Goal: Task Accomplishment & Management: Manage account settings

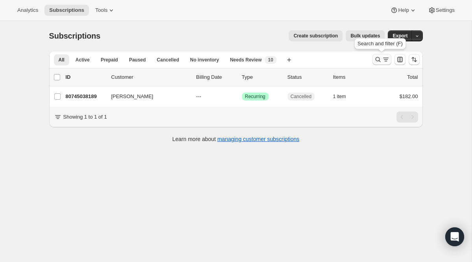
click at [387, 58] on icon "Search and filter results" at bounding box center [386, 57] width 6 height 1
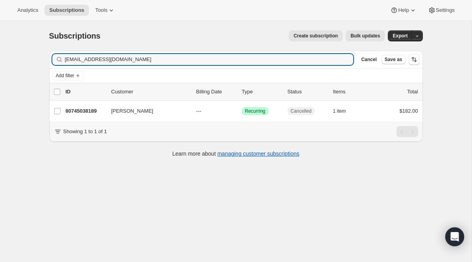
drag, startPoint x: 144, startPoint y: 61, endPoint x: 7, endPoint y: 41, distance: 138.6
click at [9, 41] on div "Subscriptions. This page is ready Subscriptions Create subscription Bulk update…" at bounding box center [236, 152] width 472 height 262
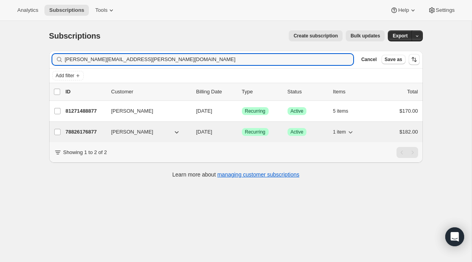
type input "nicole.archambault@gmail.com"
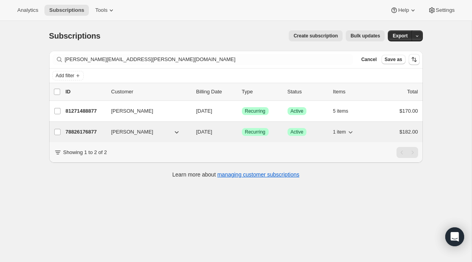
click at [244, 130] on span "Success Recurring" at bounding box center [255, 132] width 27 height 8
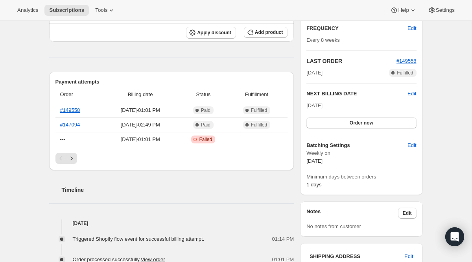
scroll to position [75, 0]
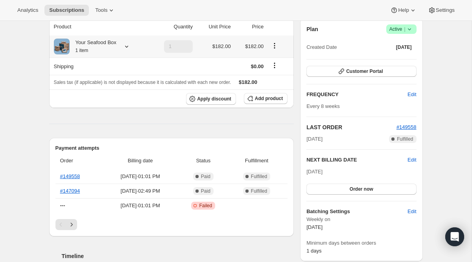
click at [125, 50] on icon at bounding box center [127, 46] width 8 height 8
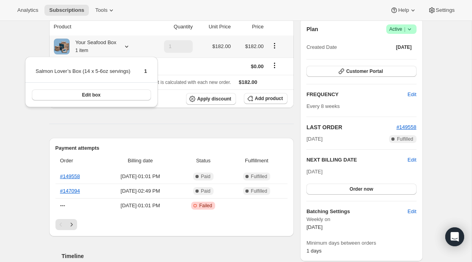
click at [127, 41] on div "Your Seafood Box 1 item" at bounding box center [100, 47] width 92 height 16
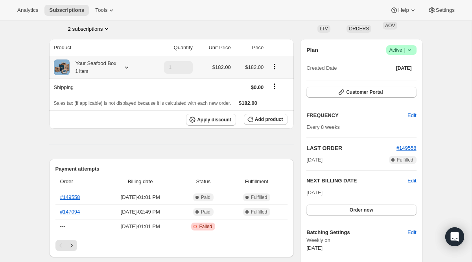
scroll to position [43, 0]
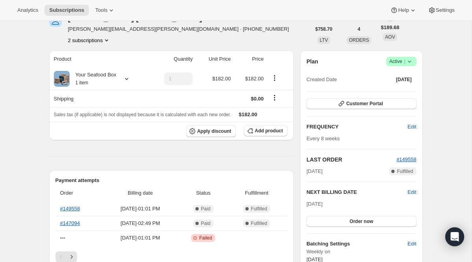
click at [102, 42] on button "2 subscriptions" at bounding box center [89, 40] width 43 height 8
click at [93, 69] on span "81271488877" at bounding box center [76, 68] width 31 height 6
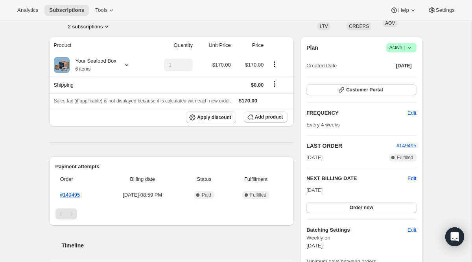
scroll to position [48, 0]
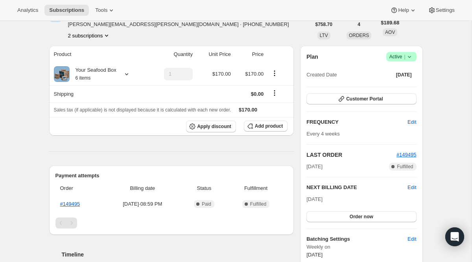
click at [108, 35] on icon "Product actions" at bounding box center [106, 36] width 3 height 2
click at [104, 52] on span "78826176877" at bounding box center [89, 50] width 55 height 8
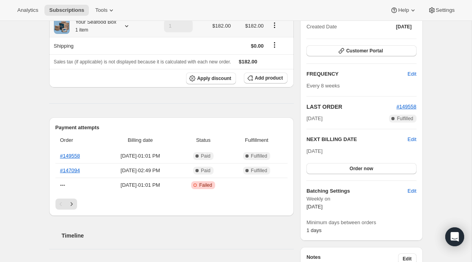
scroll to position [188, 0]
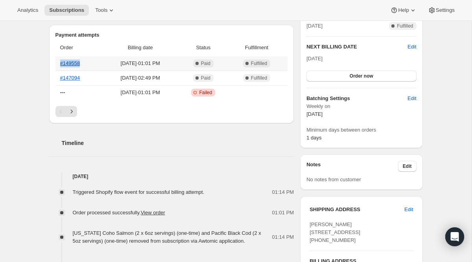
drag, startPoint x: 84, startPoint y: 65, endPoint x: 61, endPoint y: 65, distance: 23.6
click at [61, 65] on th "#149558" at bounding box center [78, 63] width 47 height 14
copy link "#149558"
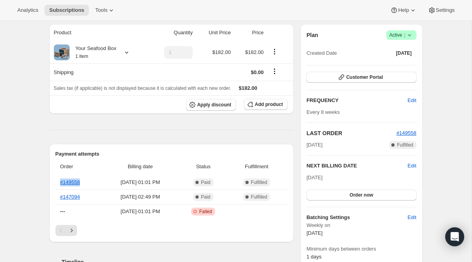
scroll to position [0, 0]
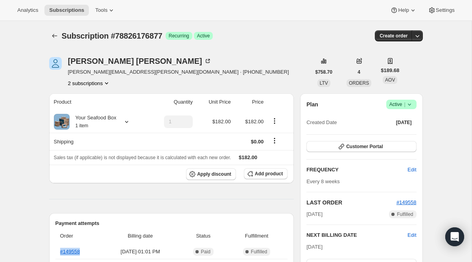
click at [105, 85] on button "2 subscriptions" at bounding box center [89, 83] width 43 height 8
click at [103, 109] on span "81271488877" at bounding box center [88, 111] width 55 height 8
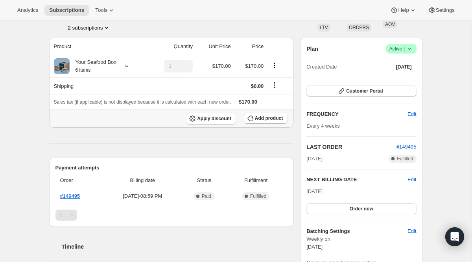
scroll to position [83, 0]
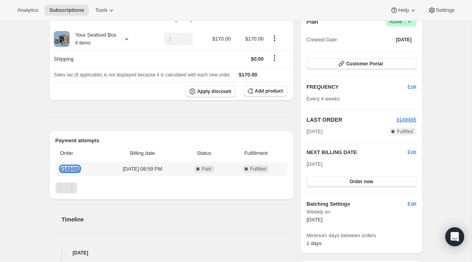
copy link "#149495"
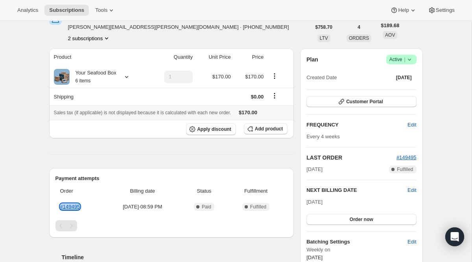
scroll to position [0, 0]
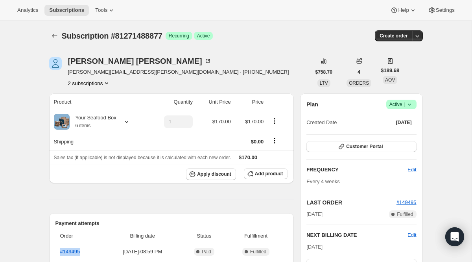
click at [96, 85] on button "2 subscriptions" at bounding box center [89, 83] width 43 height 8
click at [91, 95] on span "78826176877" at bounding box center [77, 98] width 31 height 6
click at [97, 85] on button "2 subscriptions" at bounding box center [89, 83] width 43 height 8
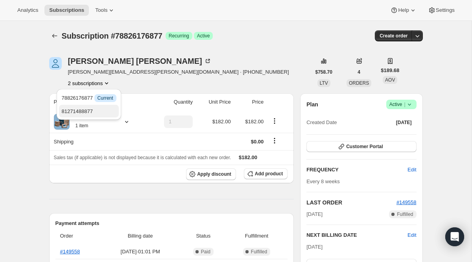
click at [95, 116] on button "81271488877" at bounding box center [88, 111] width 59 height 13
click at [389, 100] on span "Success Active |" at bounding box center [401, 104] width 30 height 9
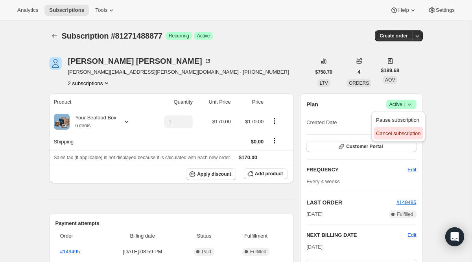
click at [388, 130] on span "Cancel subscription" at bounding box center [398, 133] width 44 height 8
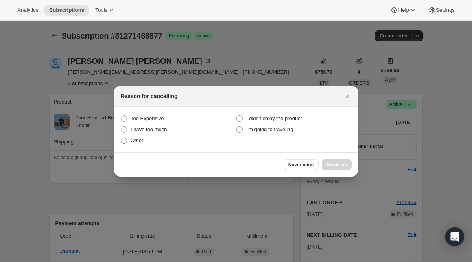
click at [147, 141] on label "Other" at bounding box center [178, 140] width 116 height 11
click at [121, 138] on input "Other" at bounding box center [121, 137] width 0 height 0
radio input "true"
click at [324, 163] on button "Continue" at bounding box center [337, 164] width 30 height 11
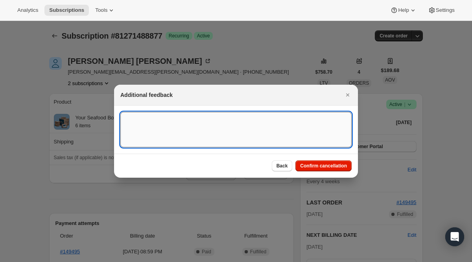
click at [275, 136] on textarea ":r1h7:" at bounding box center [235, 129] width 231 height 35
type textarea "Duplicate"
click at [339, 159] on div "Back Confirm cancellation" at bounding box center [236, 165] width 244 height 24
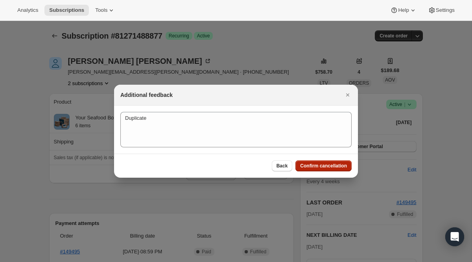
click at [334, 164] on span "Confirm cancellation" at bounding box center [323, 165] width 47 height 6
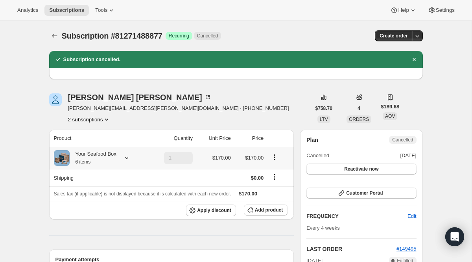
click at [127, 156] on icon at bounding box center [127, 158] width 8 height 8
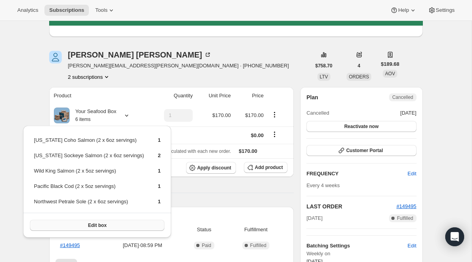
scroll to position [85, 0]
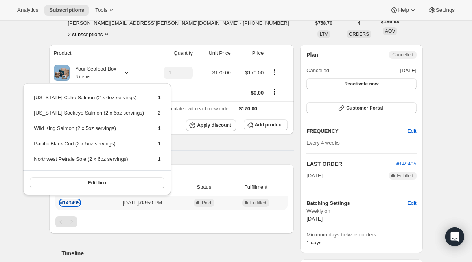
click at [80, 204] on link "#149495" at bounding box center [70, 202] width 20 height 6
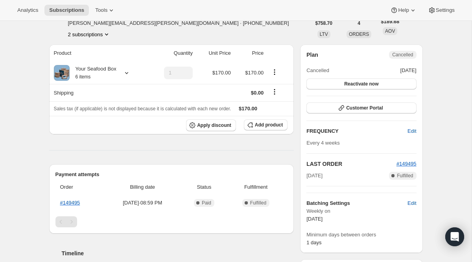
click at [106, 36] on icon "Product actions" at bounding box center [107, 34] width 8 height 8
click at [101, 54] on button "78826176877" at bounding box center [88, 48] width 59 height 13
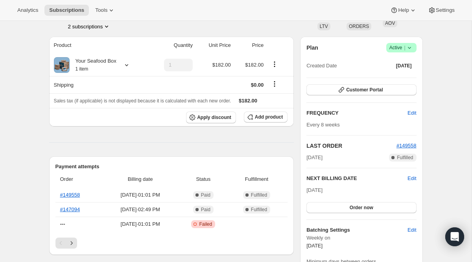
scroll to position [136, 0]
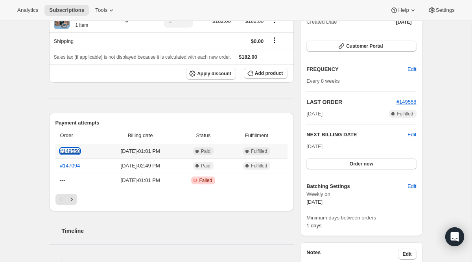
click at [75, 149] on link "#149558" at bounding box center [70, 151] width 20 height 6
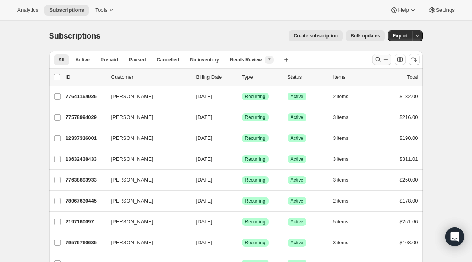
click at [377, 63] on icon "Search and filter results" at bounding box center [378, 59] width 8 height 8
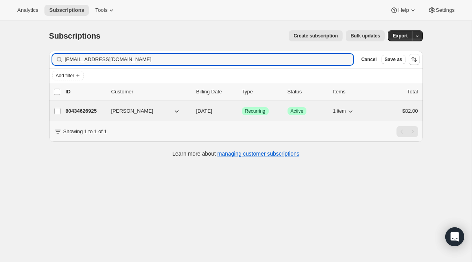
type input "[EMAIL_ADDRESS][DOMAIN_NAME]"
click at [256, 112] on span "Recurring" at bounding box center [255, 111] width 20 height 6
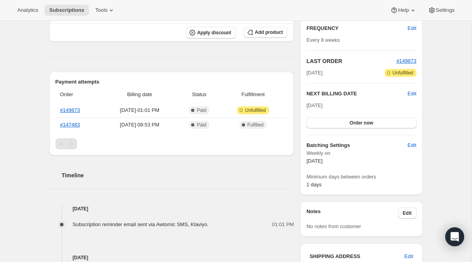
scroll to position [74, 0]
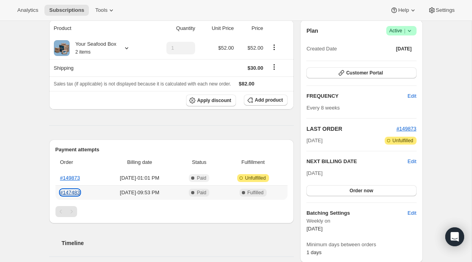
click at [66, 194] on link "#147483" at bounding box center [70, 192] width 20 height 6
